Goal: Understand process/instructions

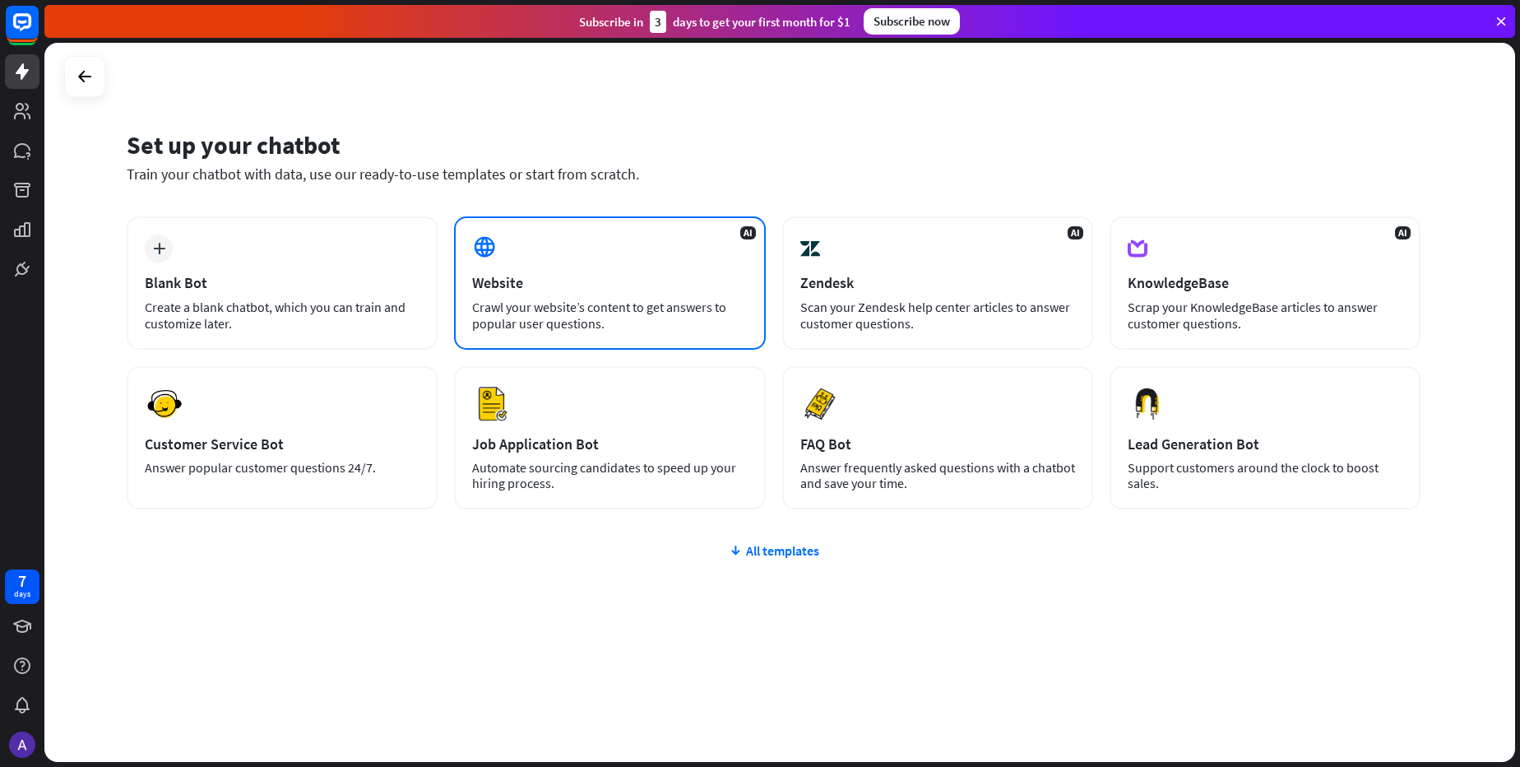
click at [591, 302] on div "Crawl your website’s content to get answers to popular user questions." at bounding box center [609, 315] width 275 height 33
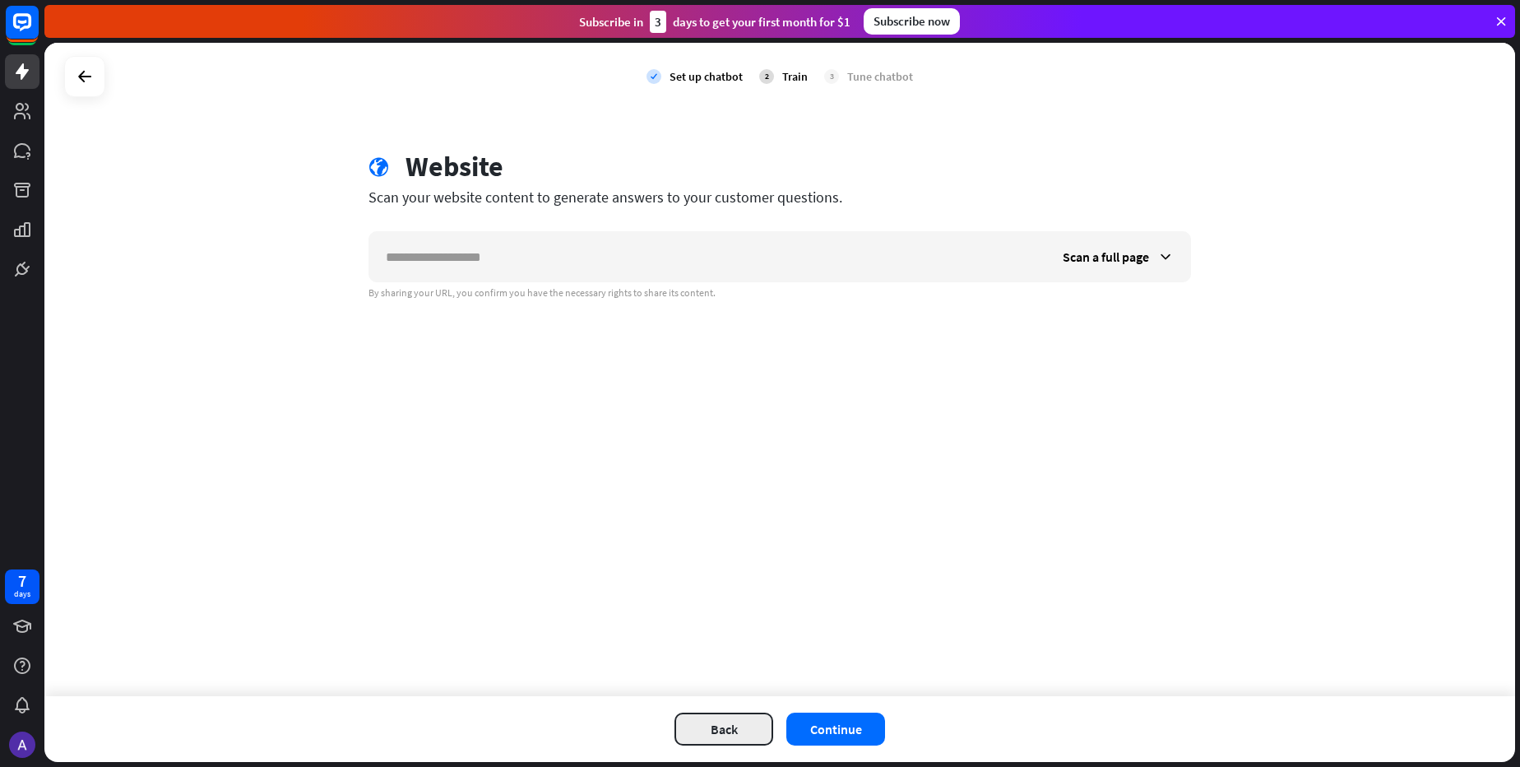
click at [736, 721] on button "Back" at bounding box center [723, 728] width 99 height 33
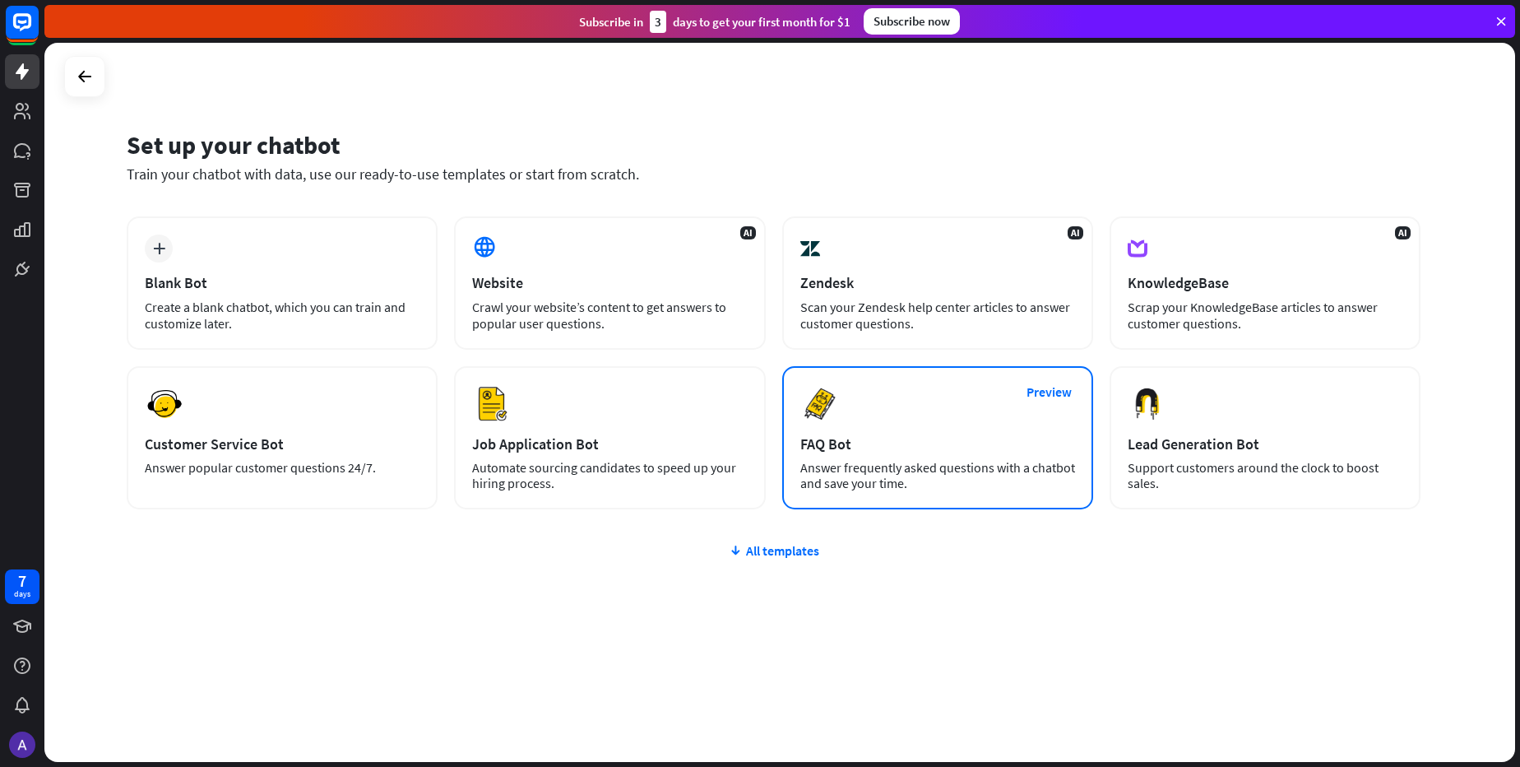
click at [893, 456] on div "Preview FAQ Bot [PERSON_NAME] frequently asked questions with a chatbot and sav…" at bounding box center [937, 437] width 311 height 143
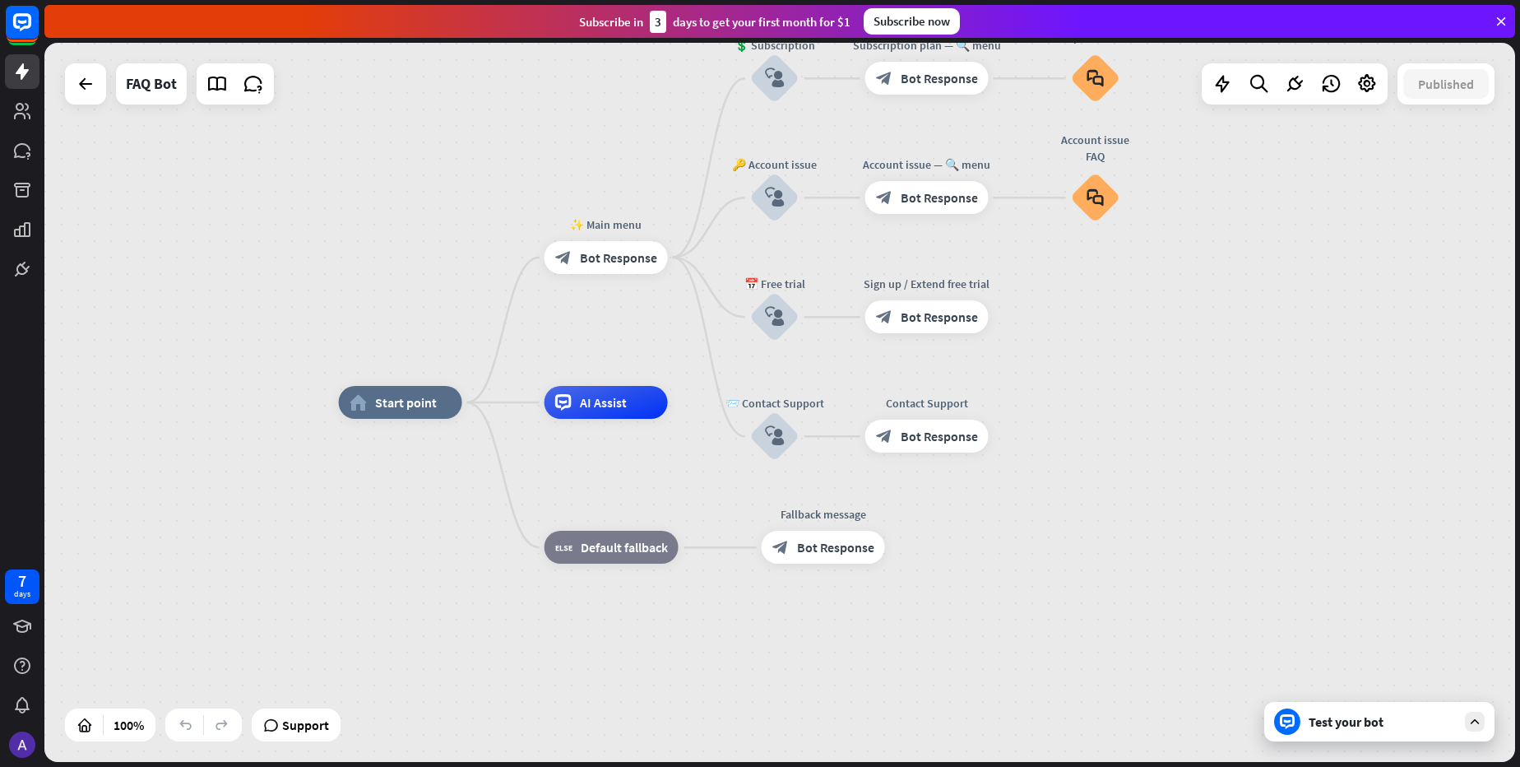
click at [1379, 723] on div "Test your bot" at bounding box center [1383, 721] width 148 height 16
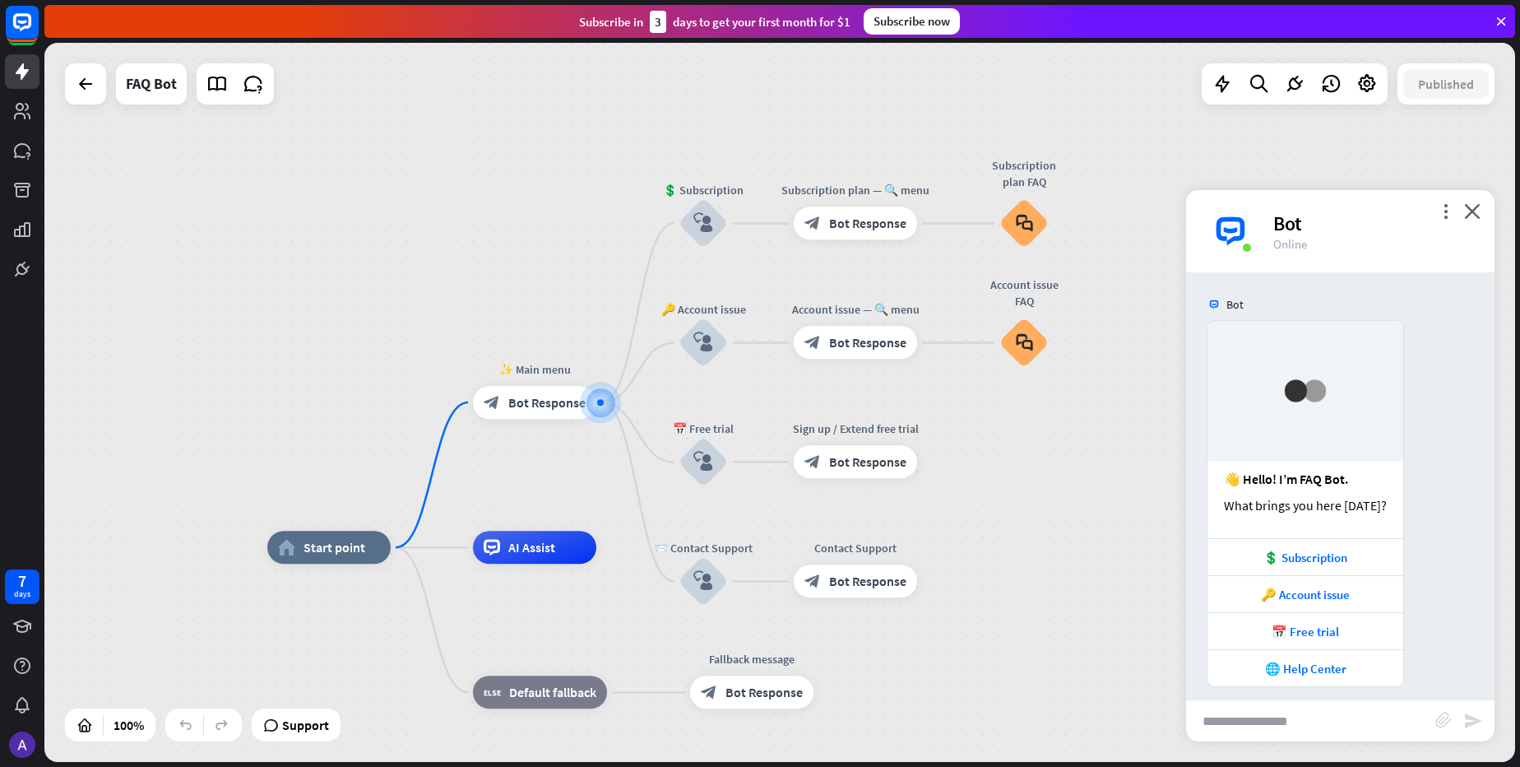
scroll to position [12, 0]
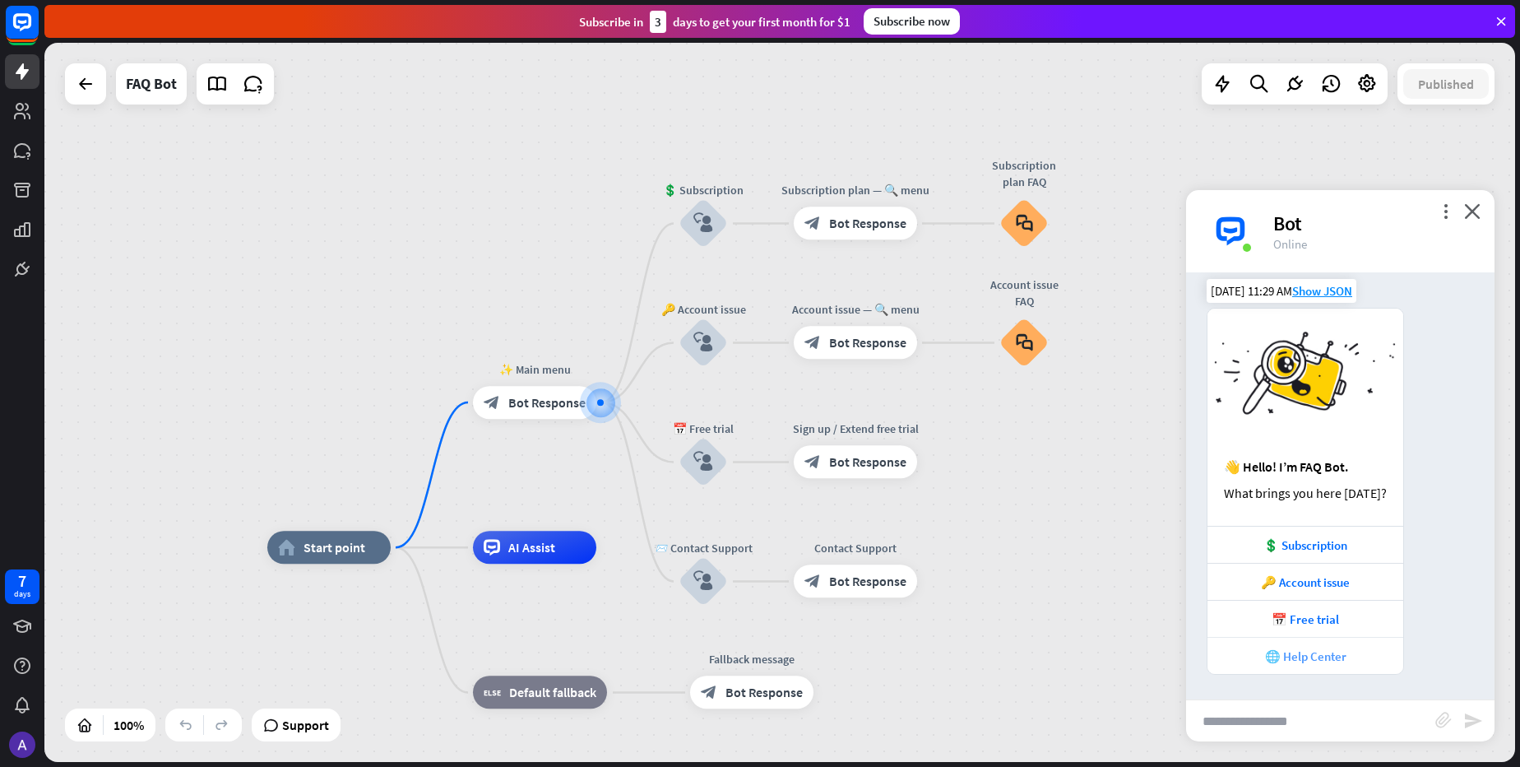
click at [1318, 661] on div "🌐 Help Center" at bounding box center [1305, 656] width 179 height 16
click at [1304, 626] on div "📅 Free trial" at bounding box center [1305, 619] width 179 height 16
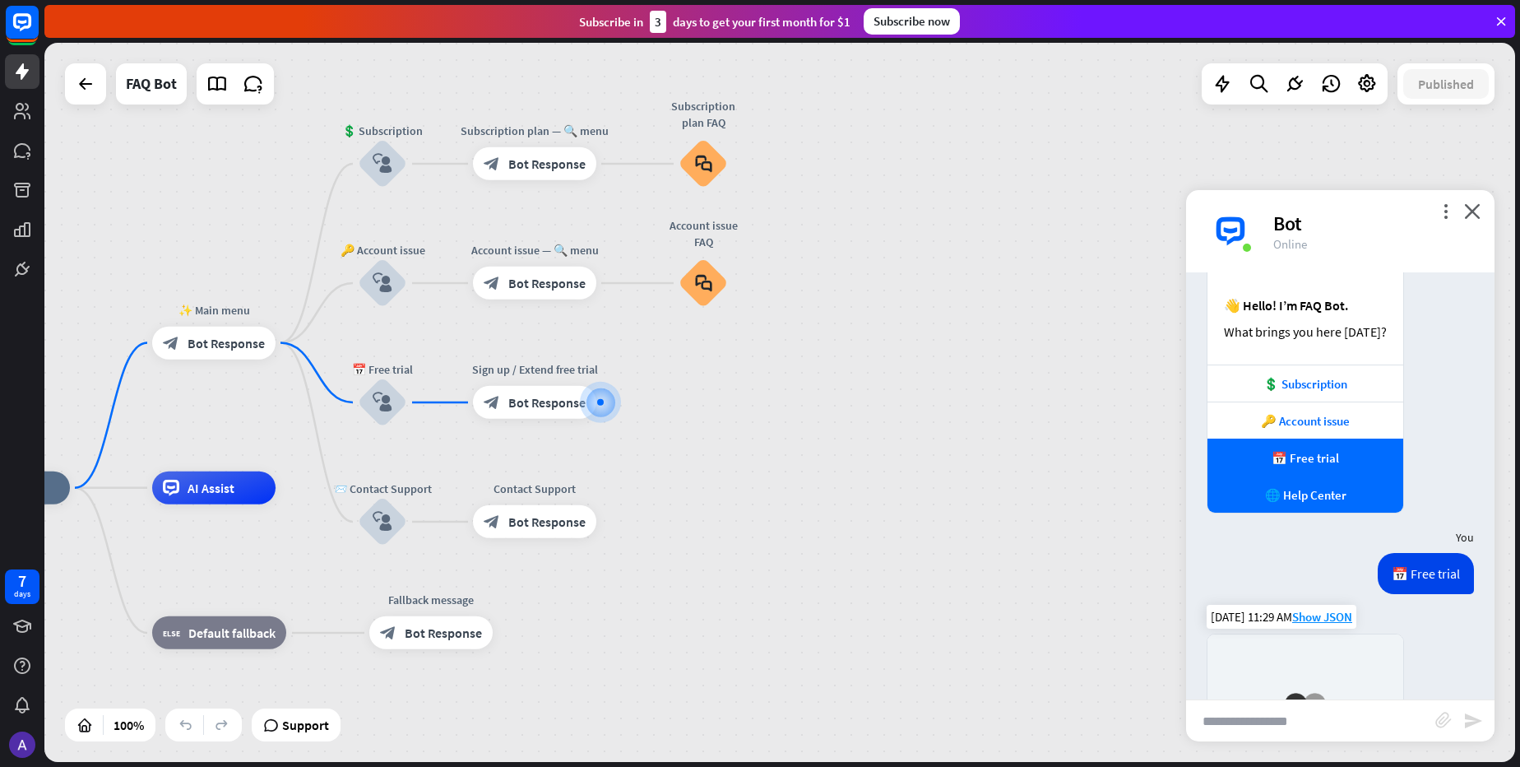
scroll to position [495, 0]
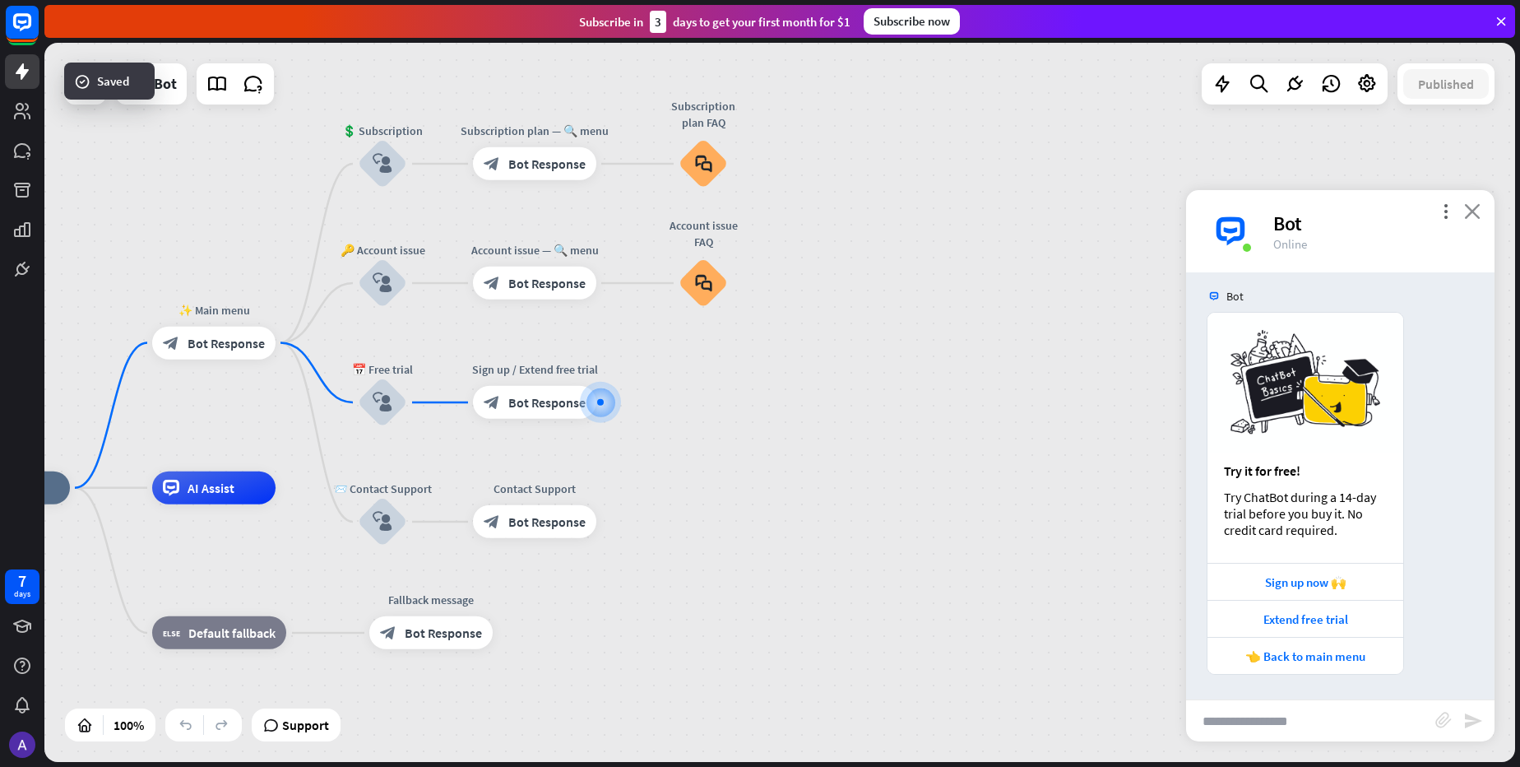
click at [1472, 208] on icon "close" at bounding box center [1472, 211] width 16 height 16
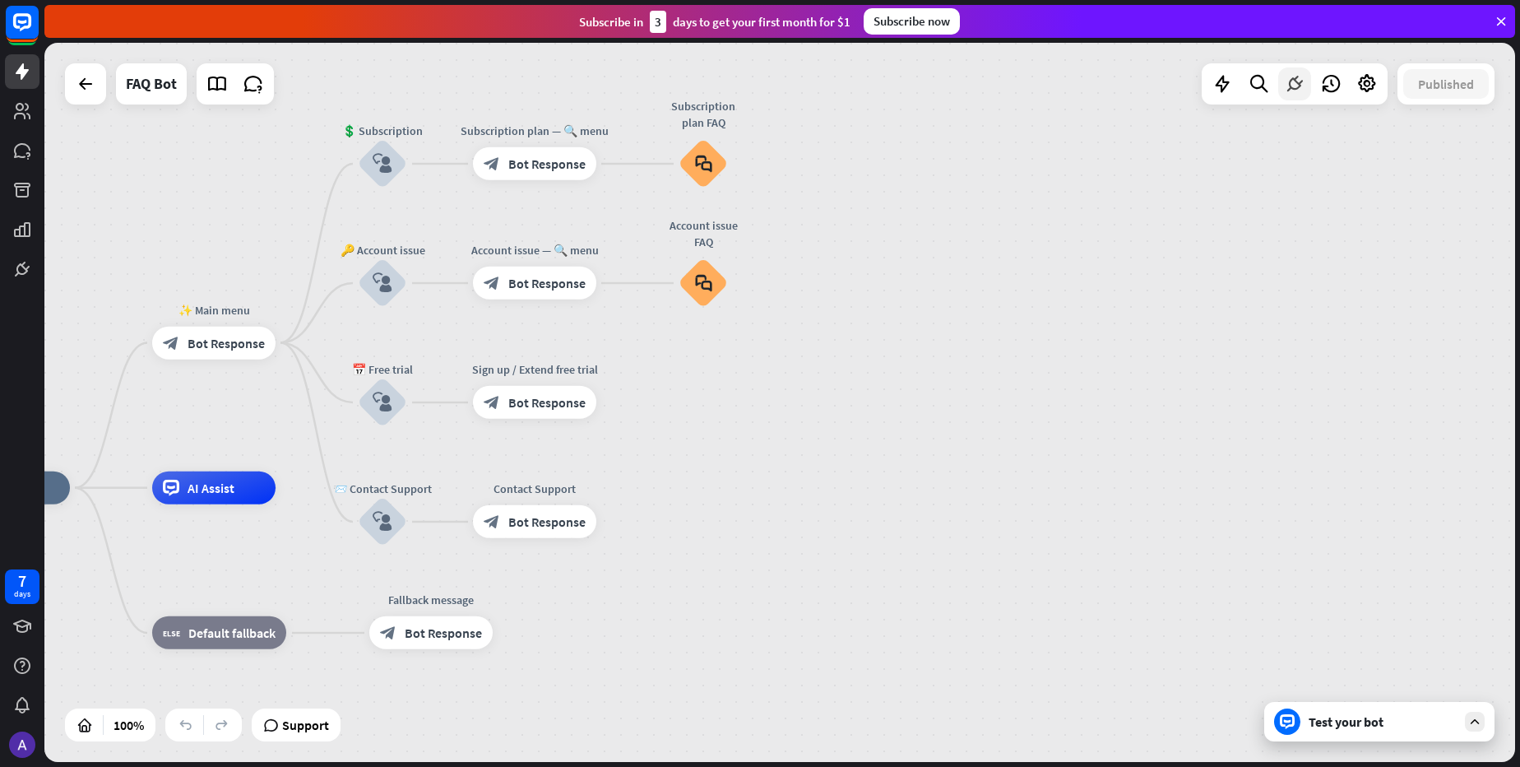
click at [1294, 86] on icon at bounding box center [1294, 83] width 21 height 21
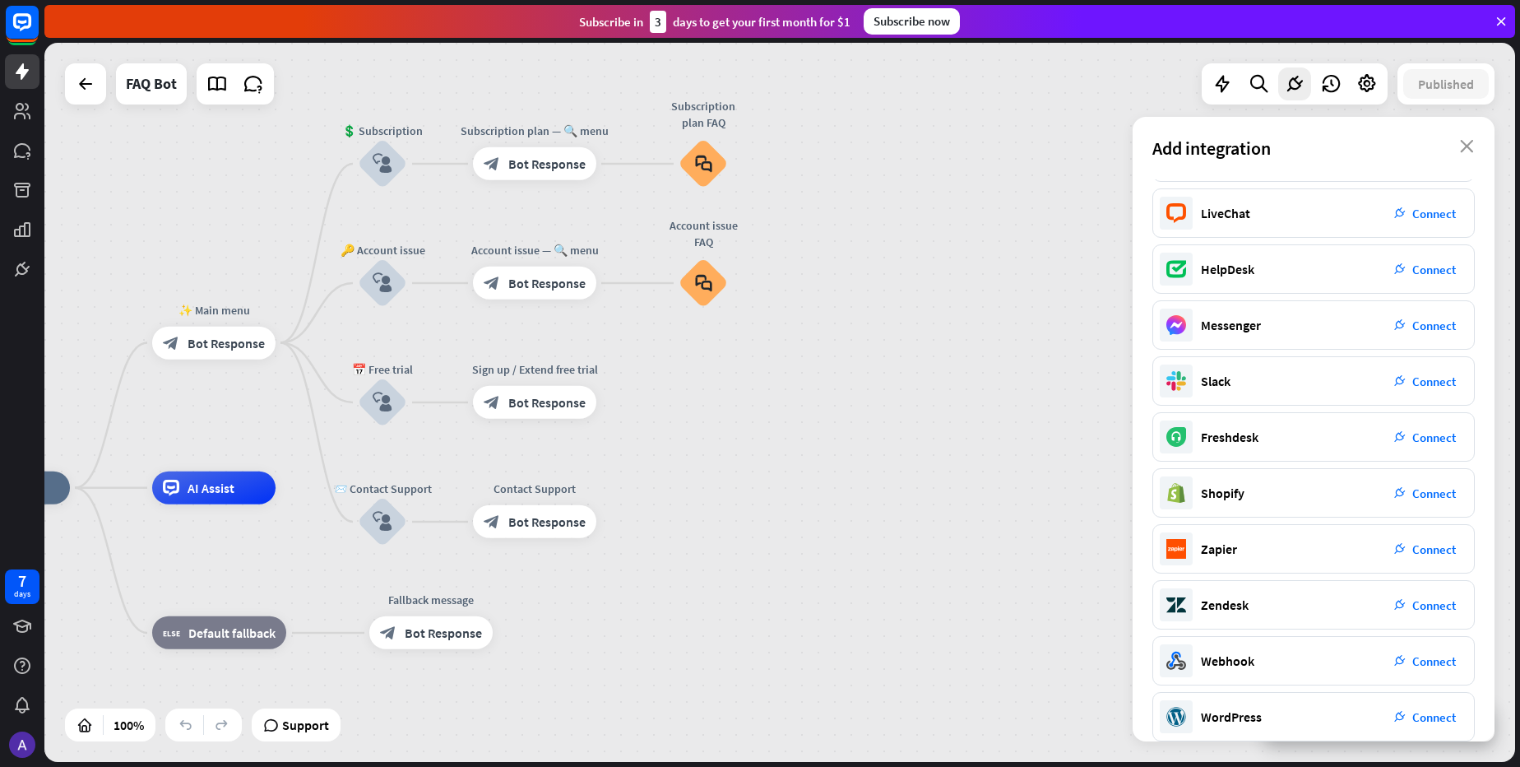
scroll to position [67, 0]
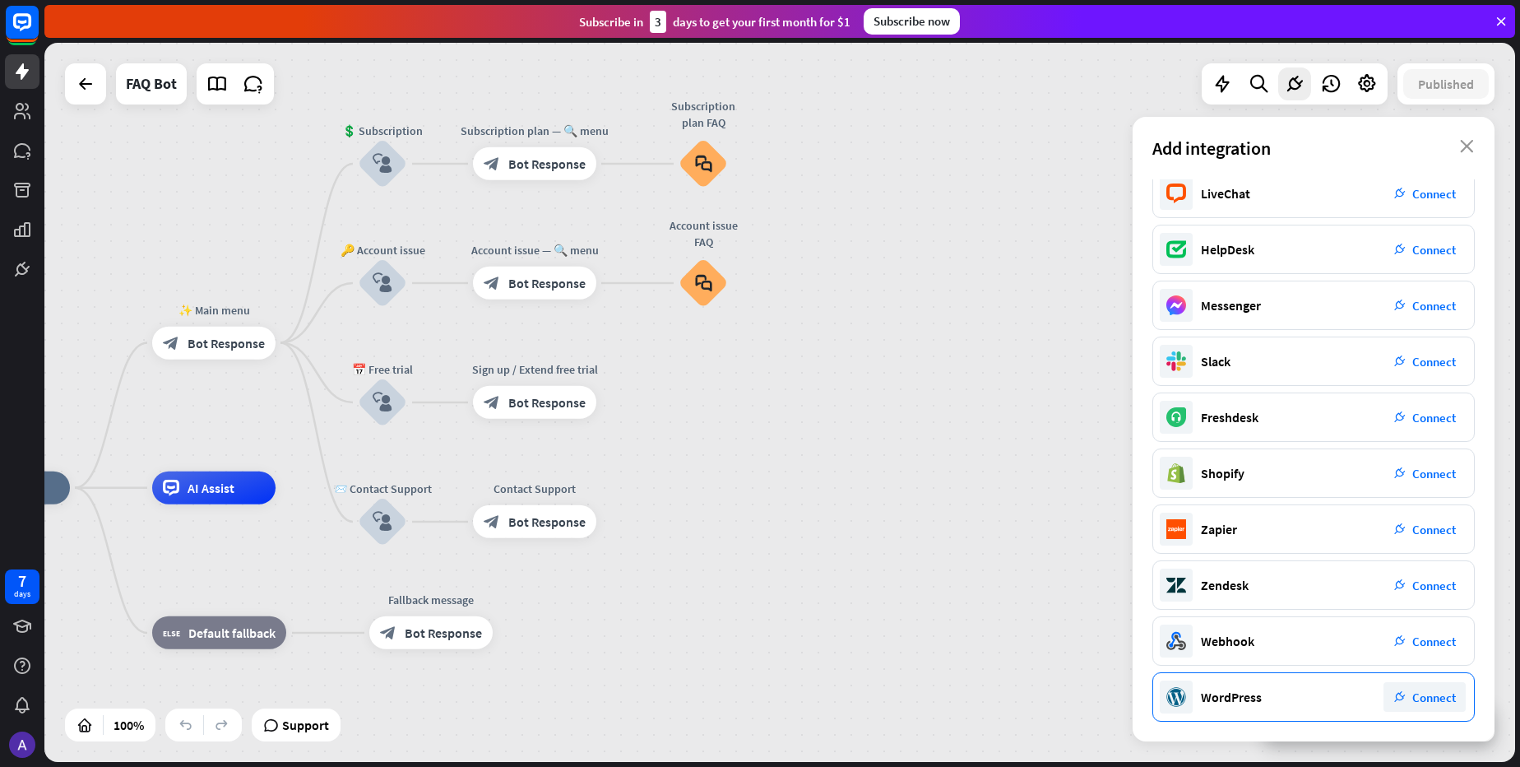
click at [1253, 699] on div "WordPress" at bounding box center [1231, 696] width 61 height 16
click at [22, 228] on icon at bounding box center [22, 229] width 16 height 15
